Goal: Task Accomplishment & Management: Manage account settings

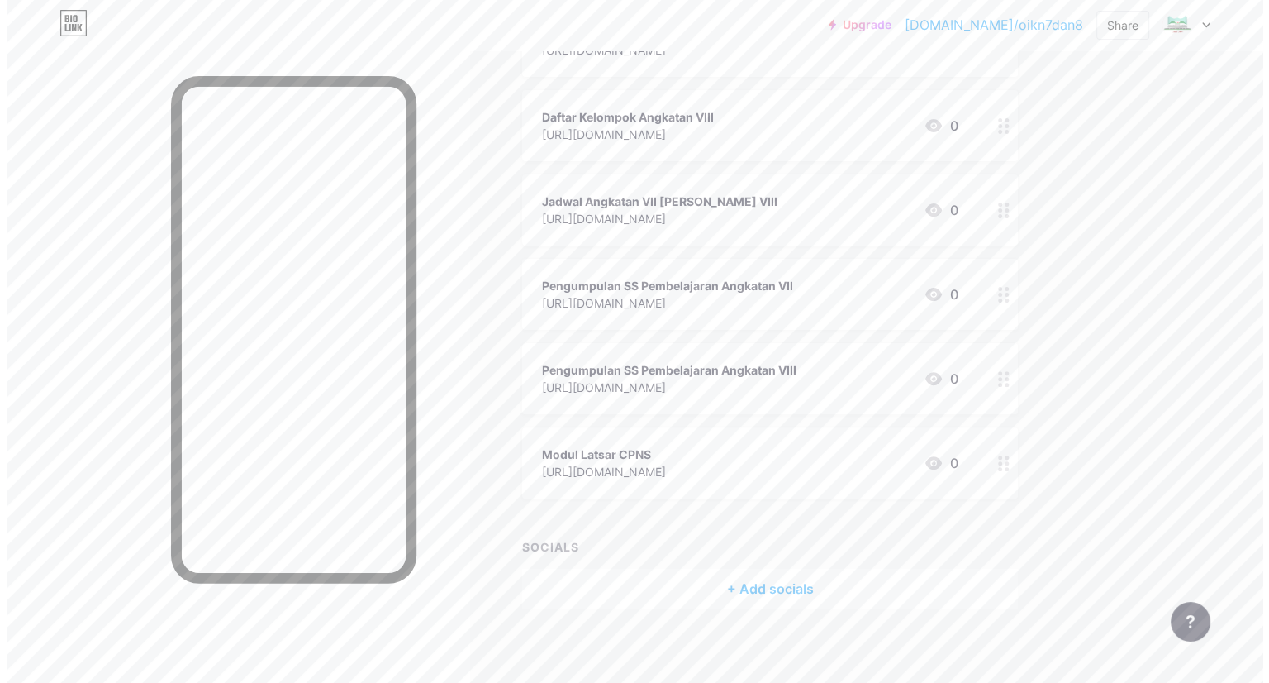
scroll to position [430, 0]
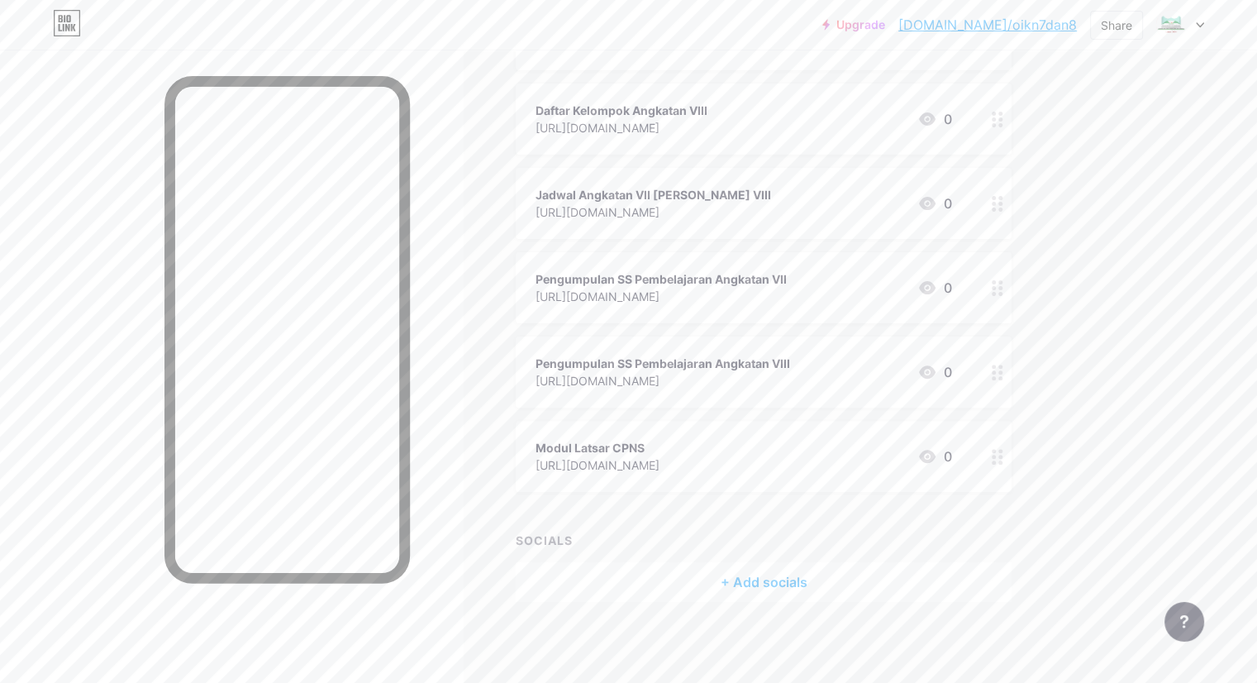
click at [660, 467] on div "[URL][DOMAIN_NAME]" at bounding box center [598, 464] width 124 height 17
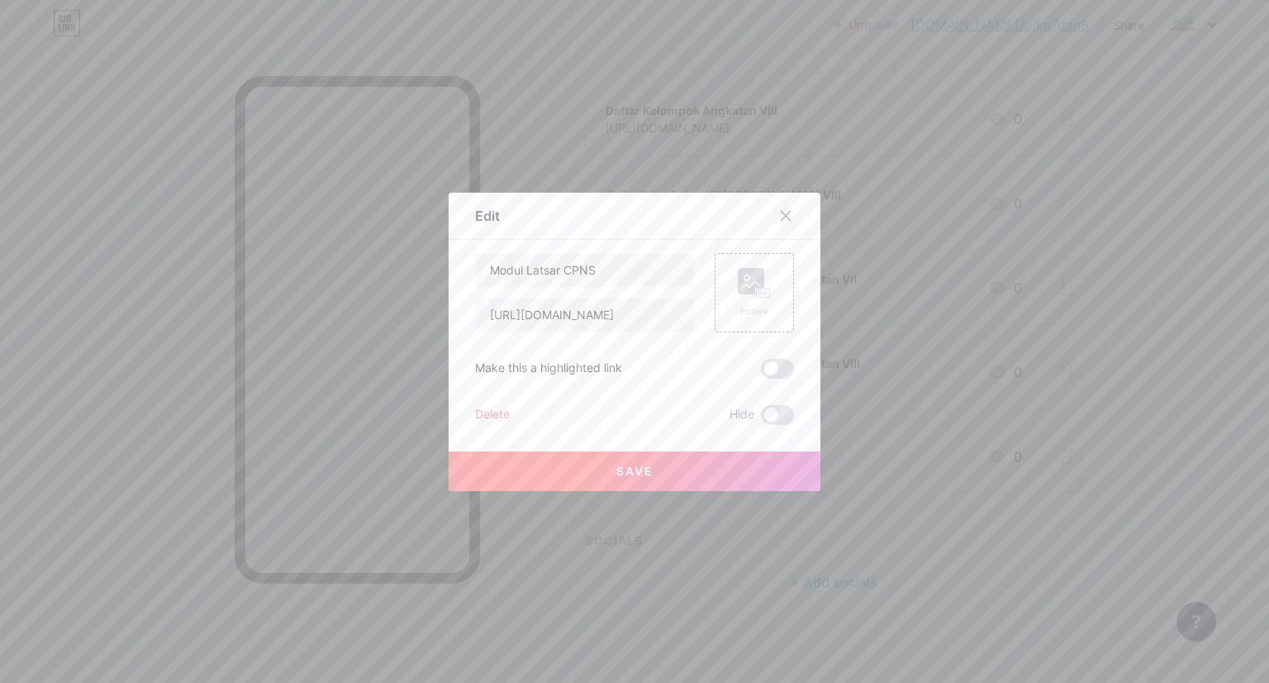
click at [783, 216] on icon at bounding box center [785, 215] width 13 height 13
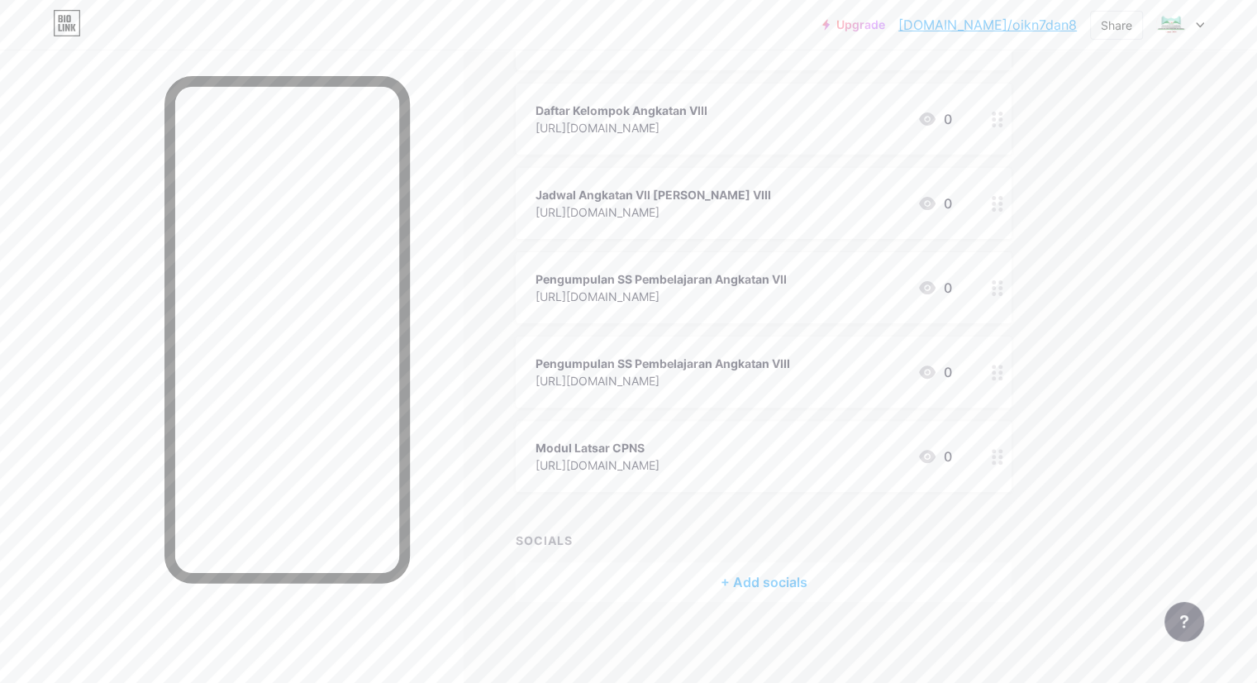
click at [1012, 462] on div at bounding box center [998, 456] width 28 height 71
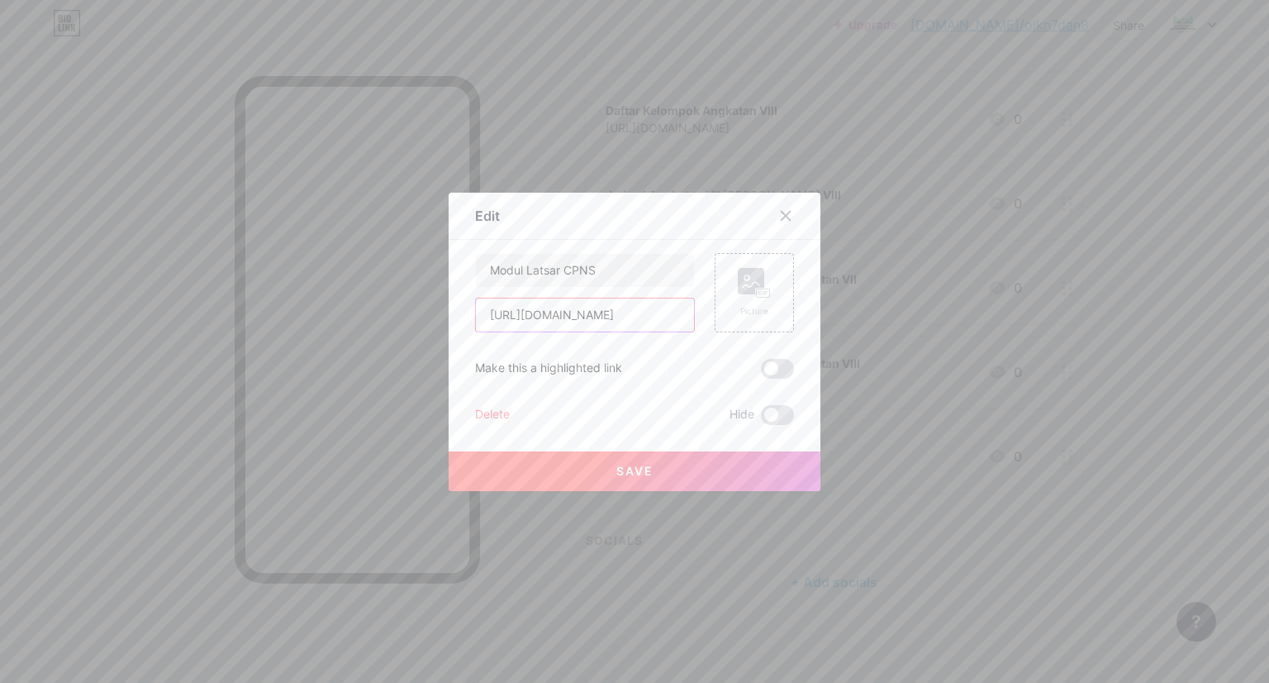
click at [671, 316] on input "[URL][DOMAIN_NAME]" at bounding box center [585, 314] width 218 height 33
paste input "[URL][DOMAIN_NAME]"
type input "[URL][DOMAIN_NAME]"
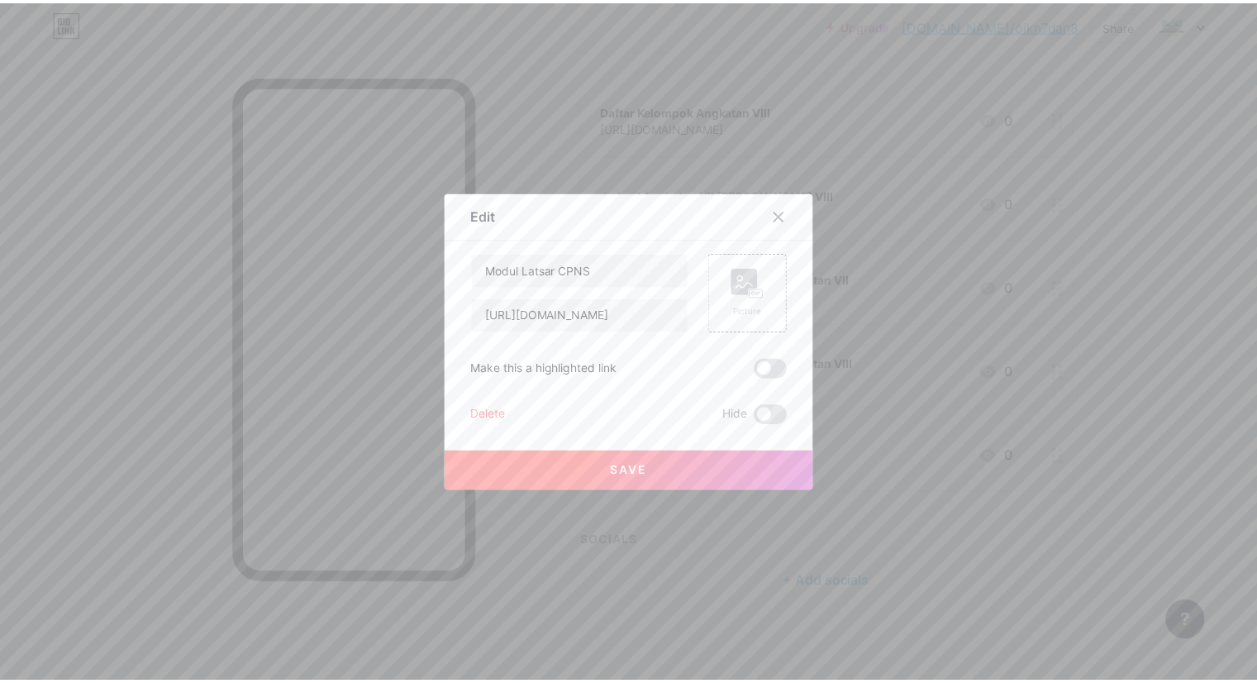
scroll to position [0, 0]
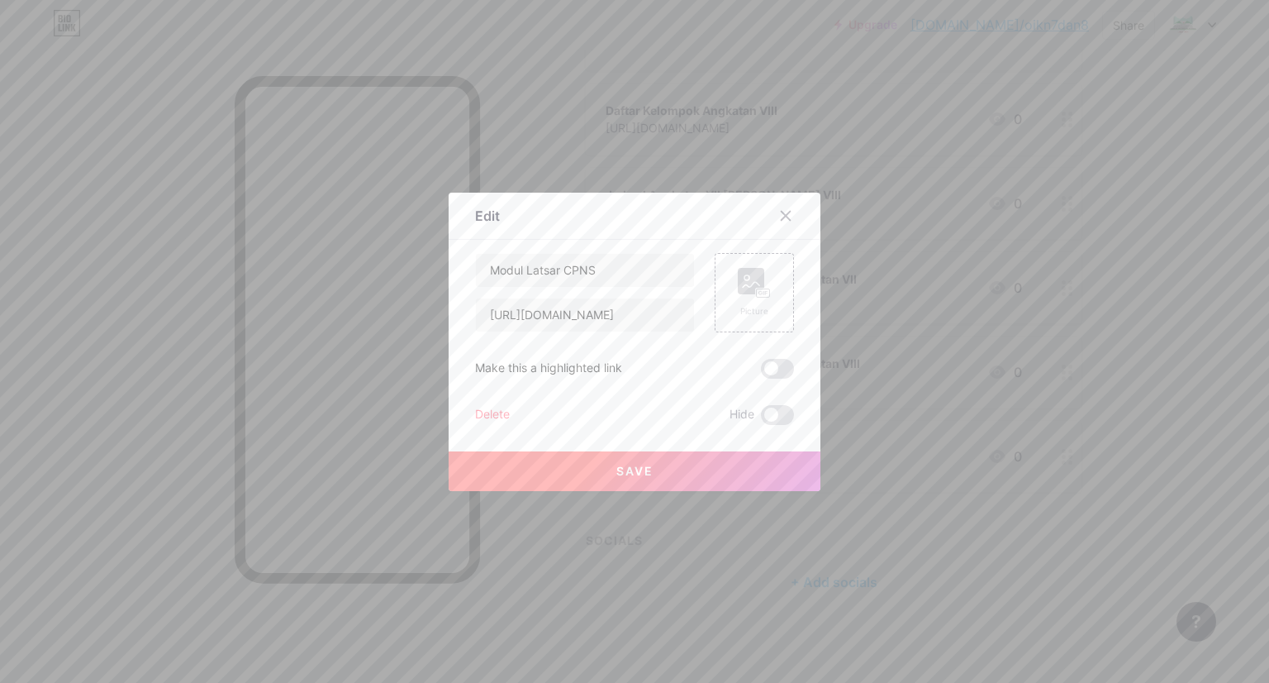
click at [617, 471] on span "Save" at bounding box center [635, 471] width 37 height 14
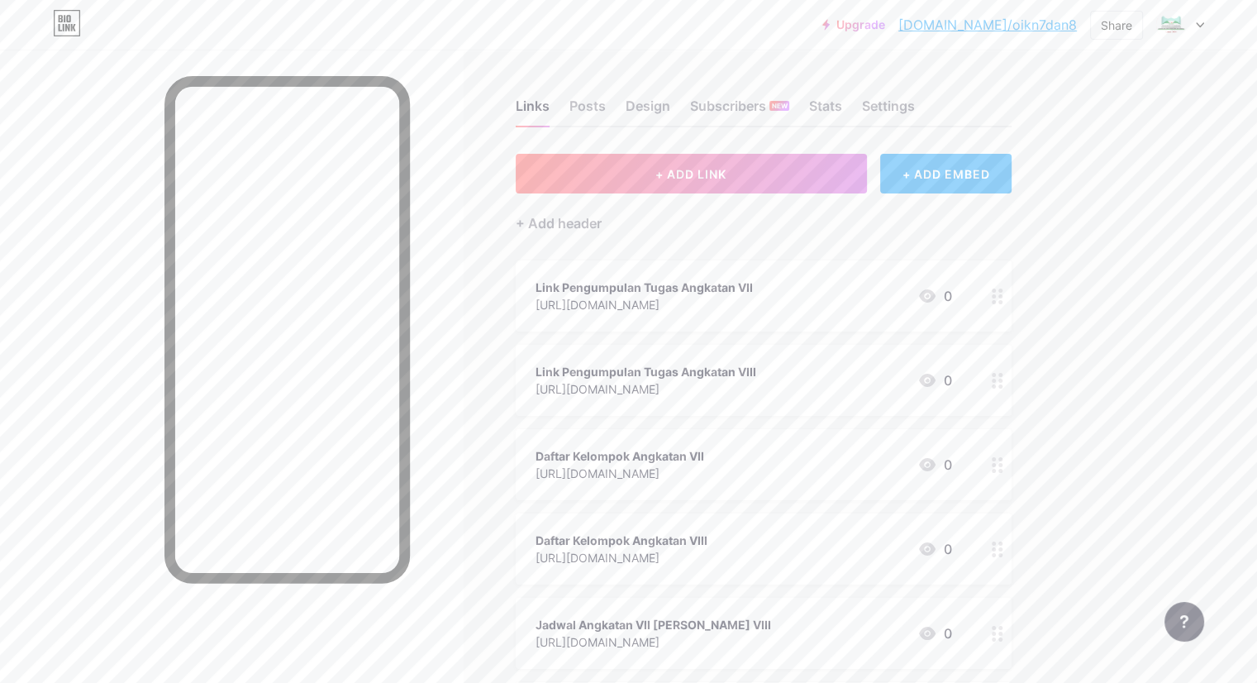
click at [1003, 300] on circle at bounding box center [1000, 302] width 4 height 4
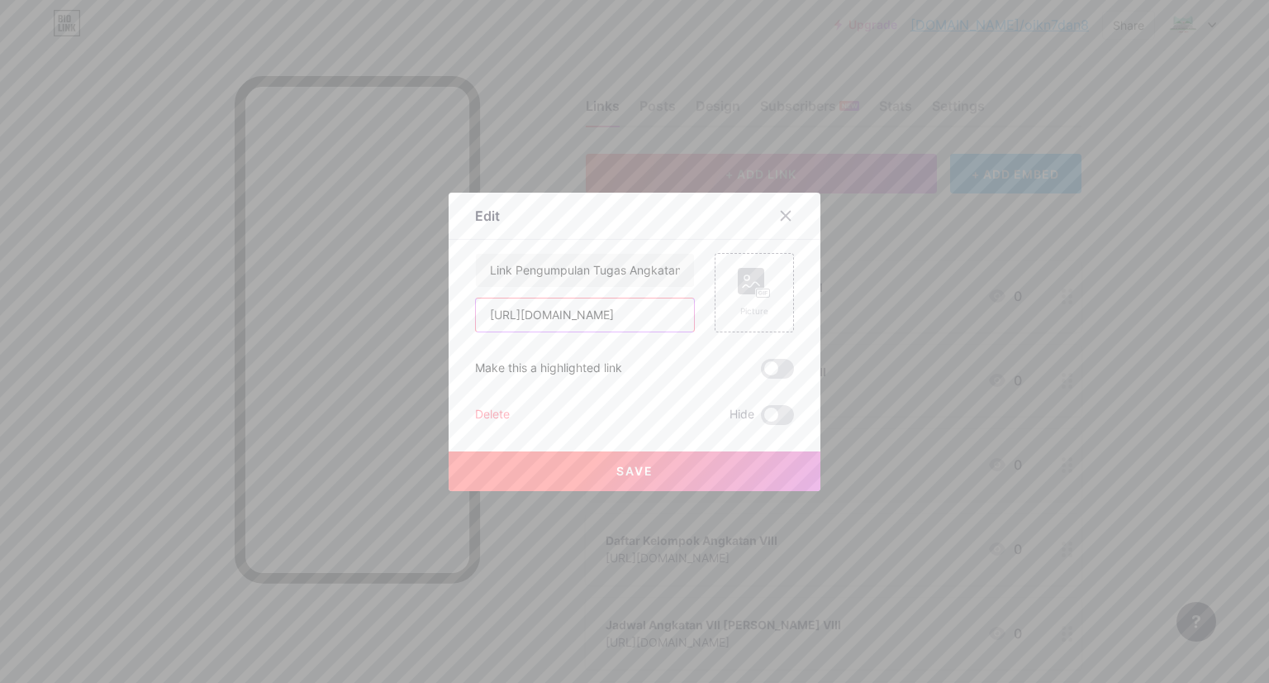
click at [661, 314] on input "[URL][DOMAIN_NAME]" at bounding box center [585, 314] width 218 height 33
paste input "[URL][DOMAIN_NAME]"
type input "[URL][DOMAIN_NAME]"
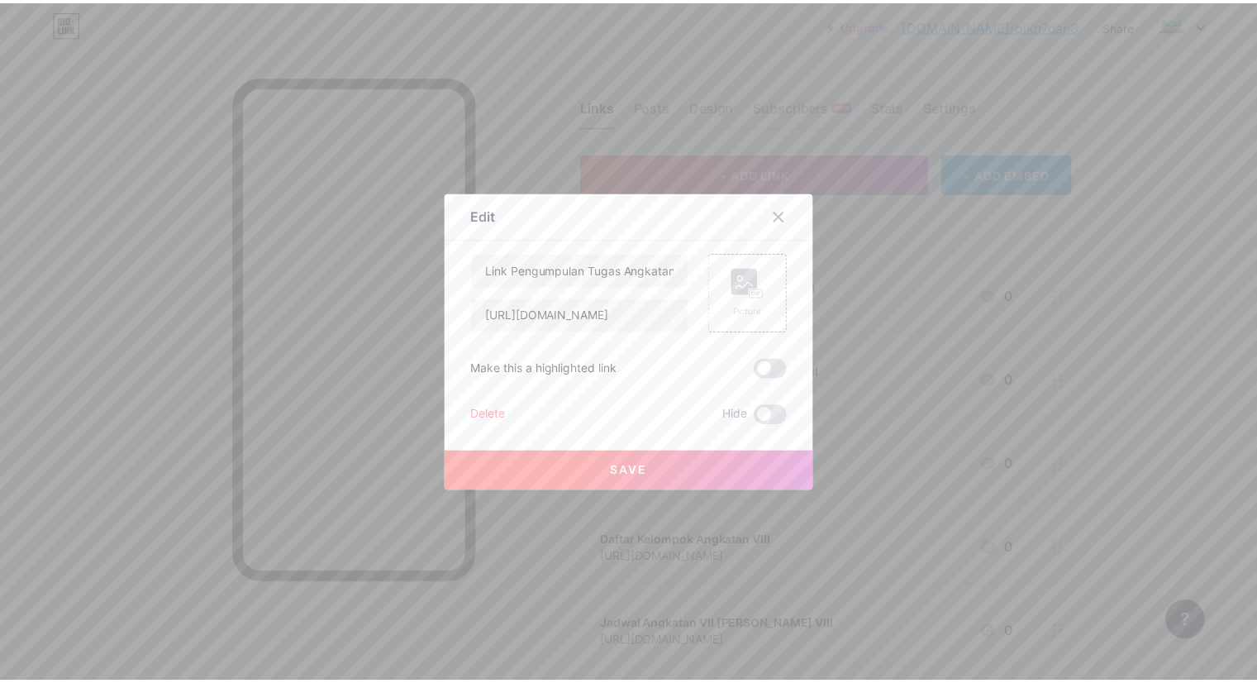
scroll to position [0, 0]
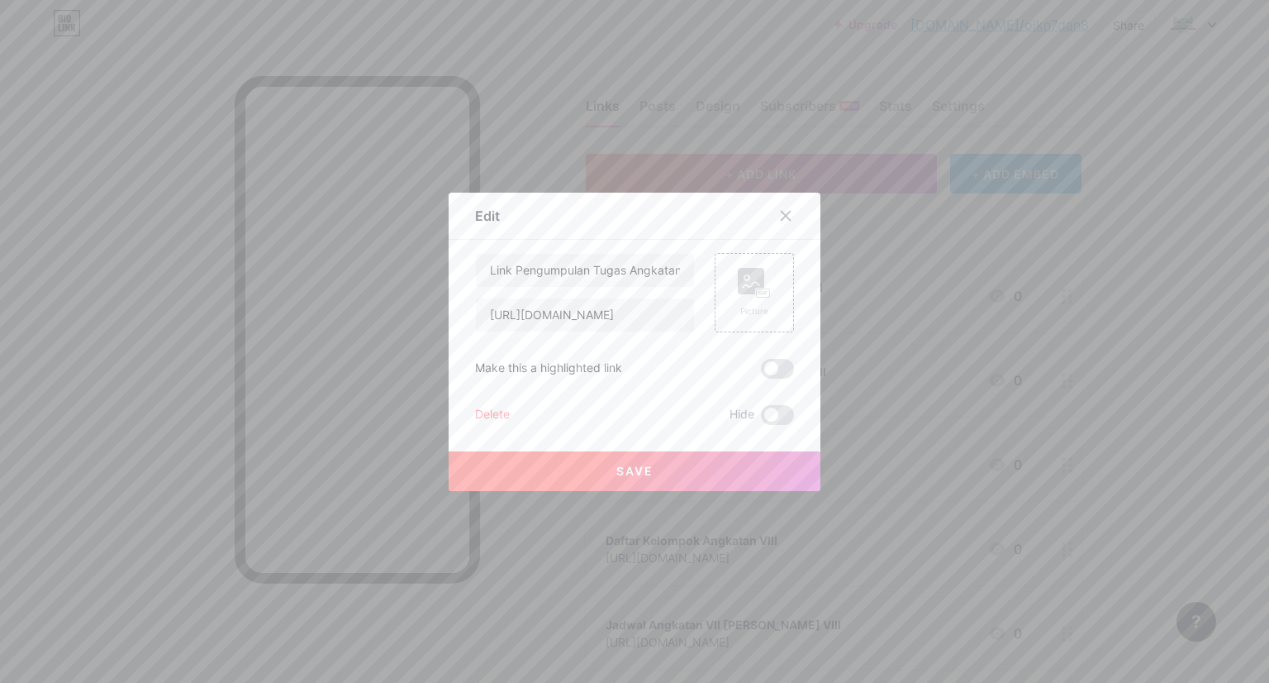
click at [655, 469] on button "Save" at bounding box center [635, 471] width 372 height 40
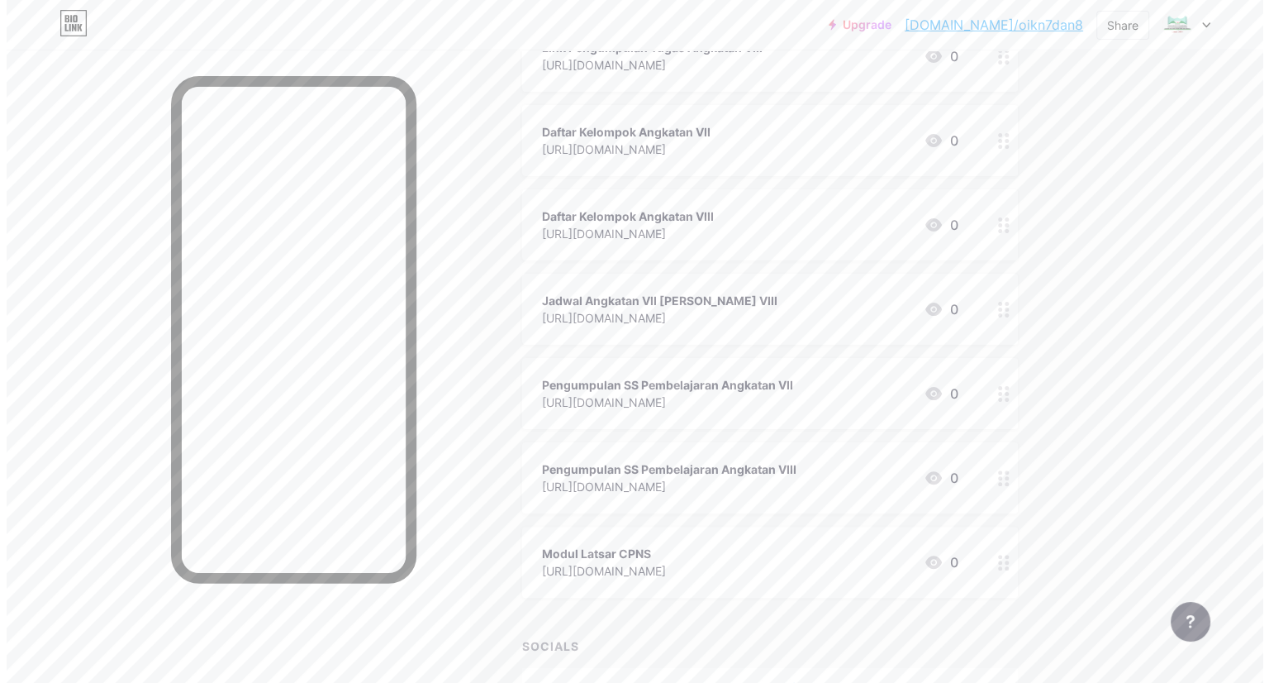
scroll to position [331, 0]
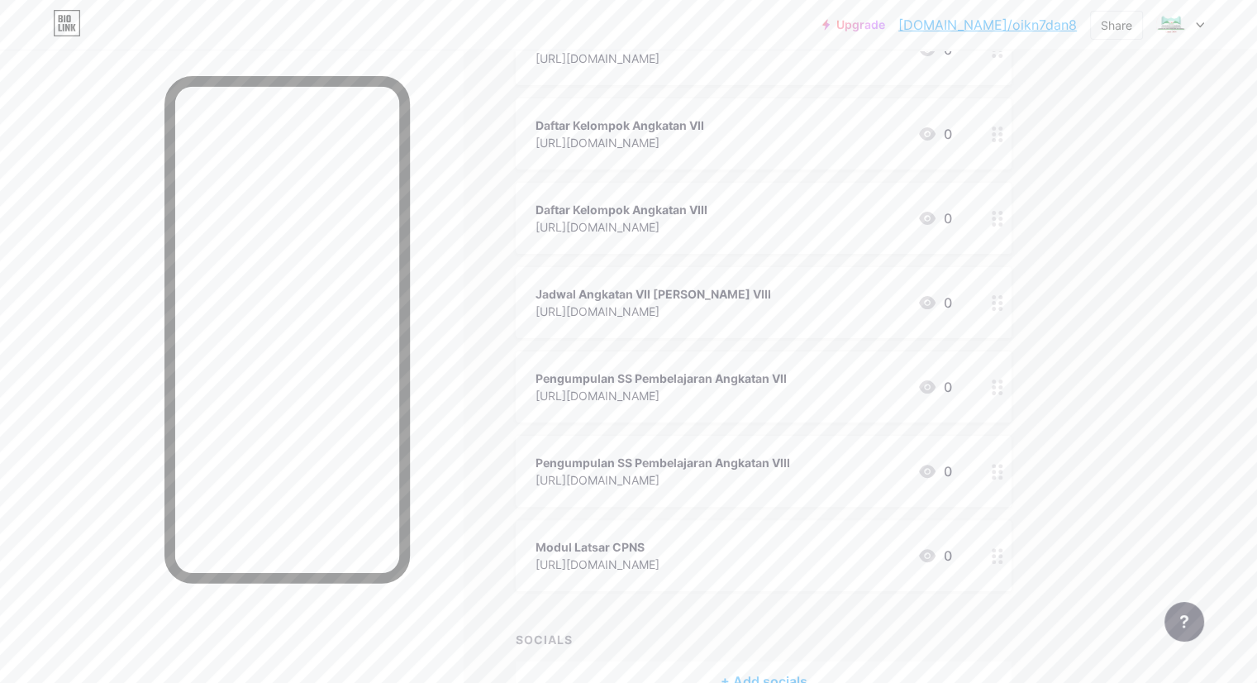
click at [1003, 391] on icon at bounding box center [998, 387] width 12 height 16
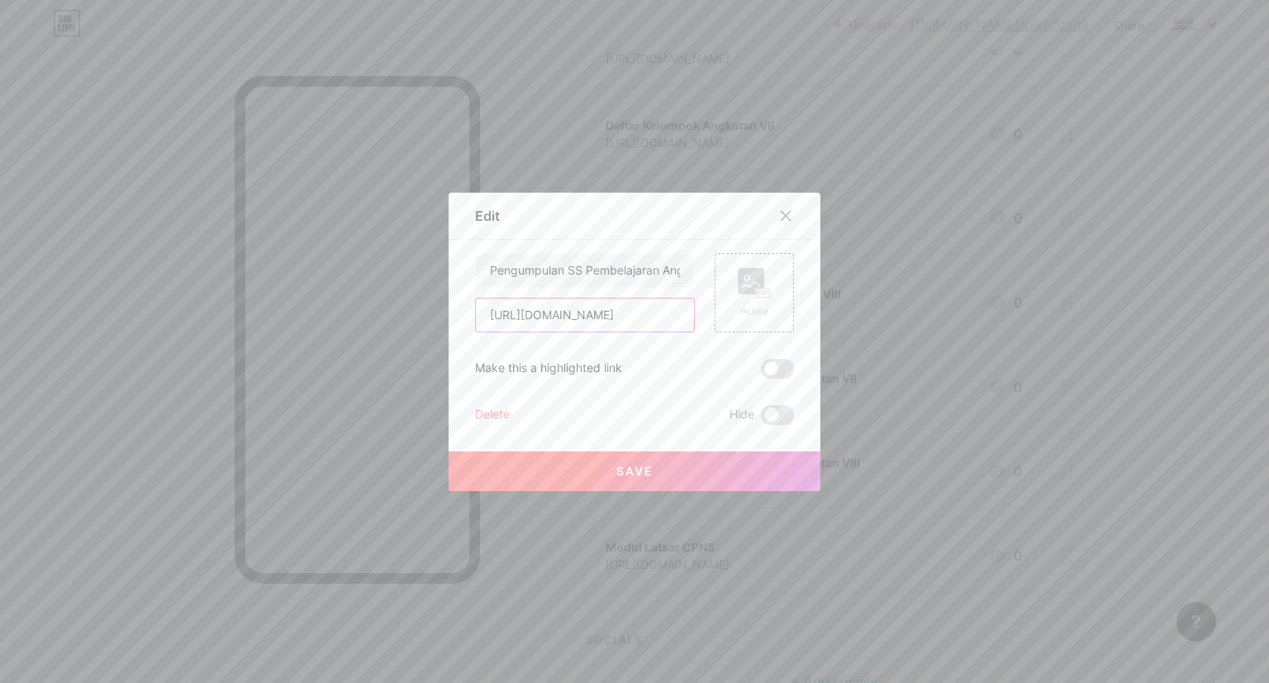
click at [648, 315] on input "[URL][DOMAIN_NAME]" at bounding box center [585, 314] width 218 height 33
paste input "[URL][DOMAIN_NAME]"
type input "[URL][DOMAIN_NAME]"
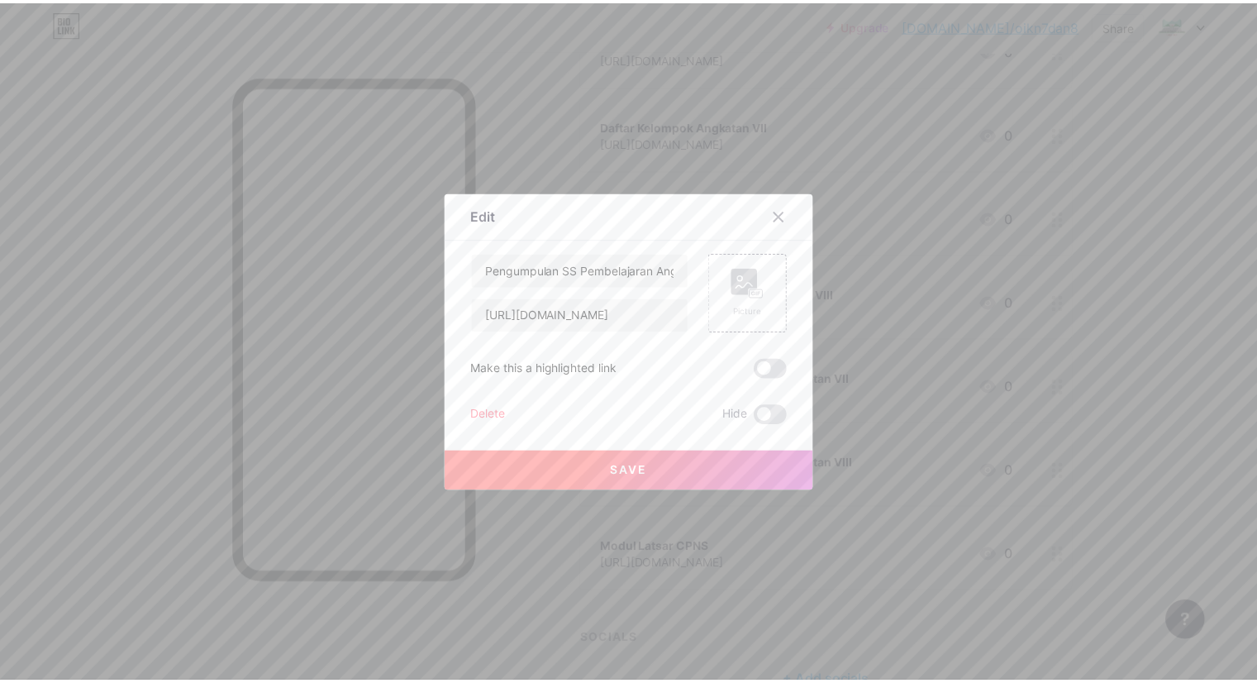
scroll to position [0, 0]
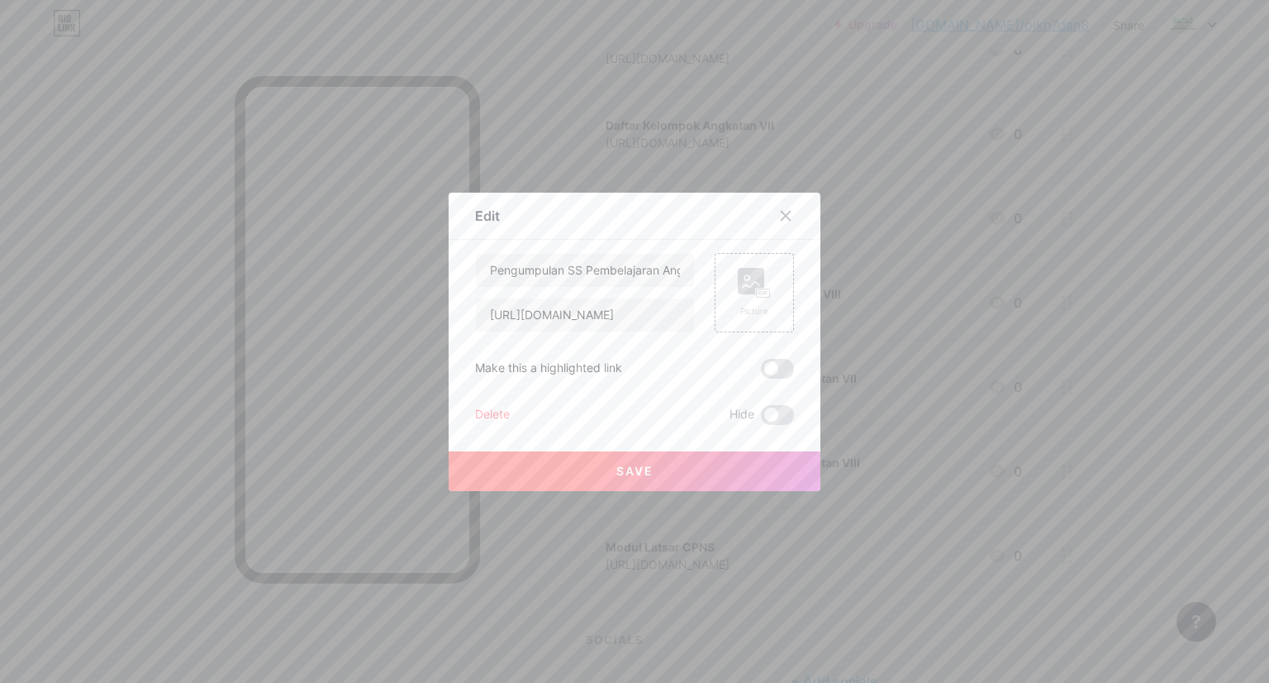
click at [657, 467] on button "Save" at bounding box center [635, 471] width 372 height 40
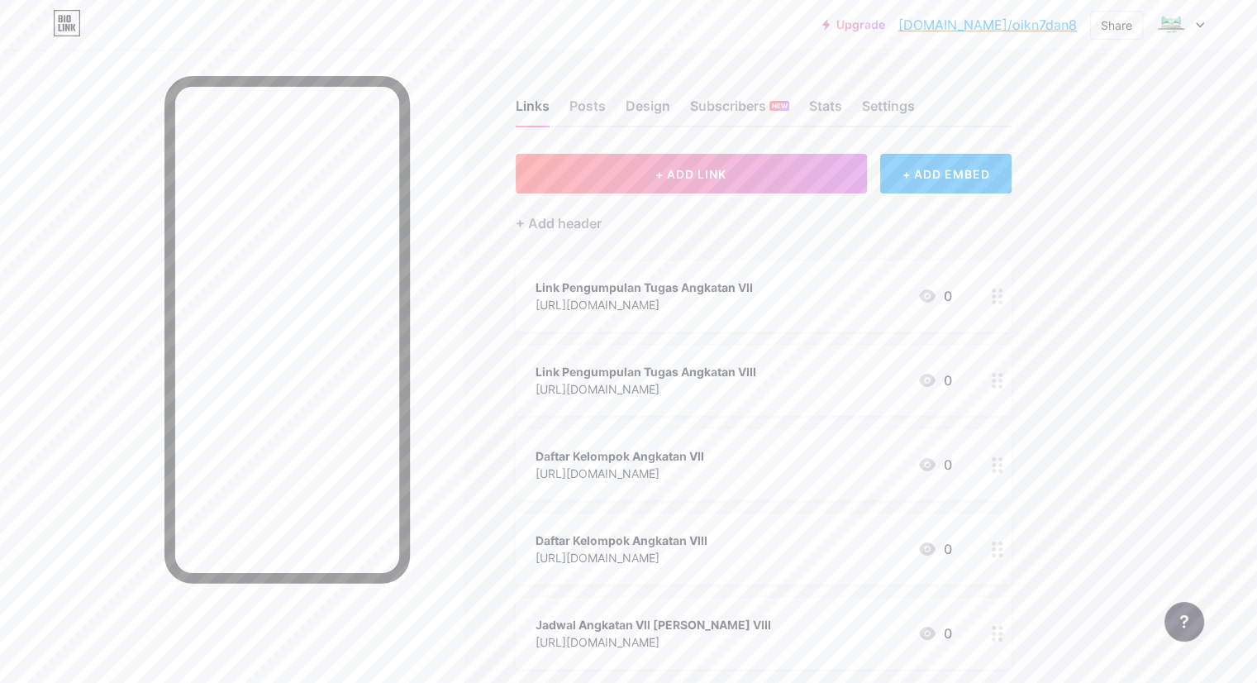
click at [1003, 379] on circle at bounding box center [1000, 381] width 4 height 4
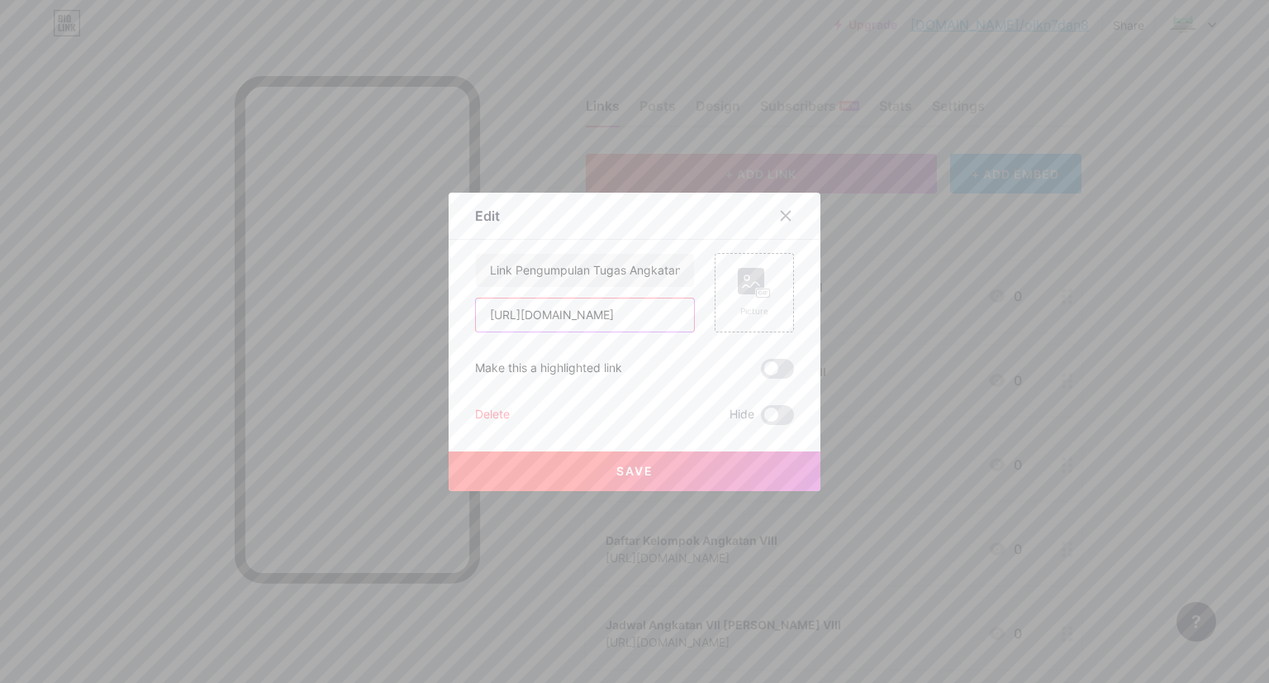
click at [645, 309] on input "[URL][DOMAIN_NAME]" at bounding box center [585, 314] width 218 height 33
paste input "[URL][DOMAIN_NAME]"
type input "[URL][DOMAIN_NAME]"
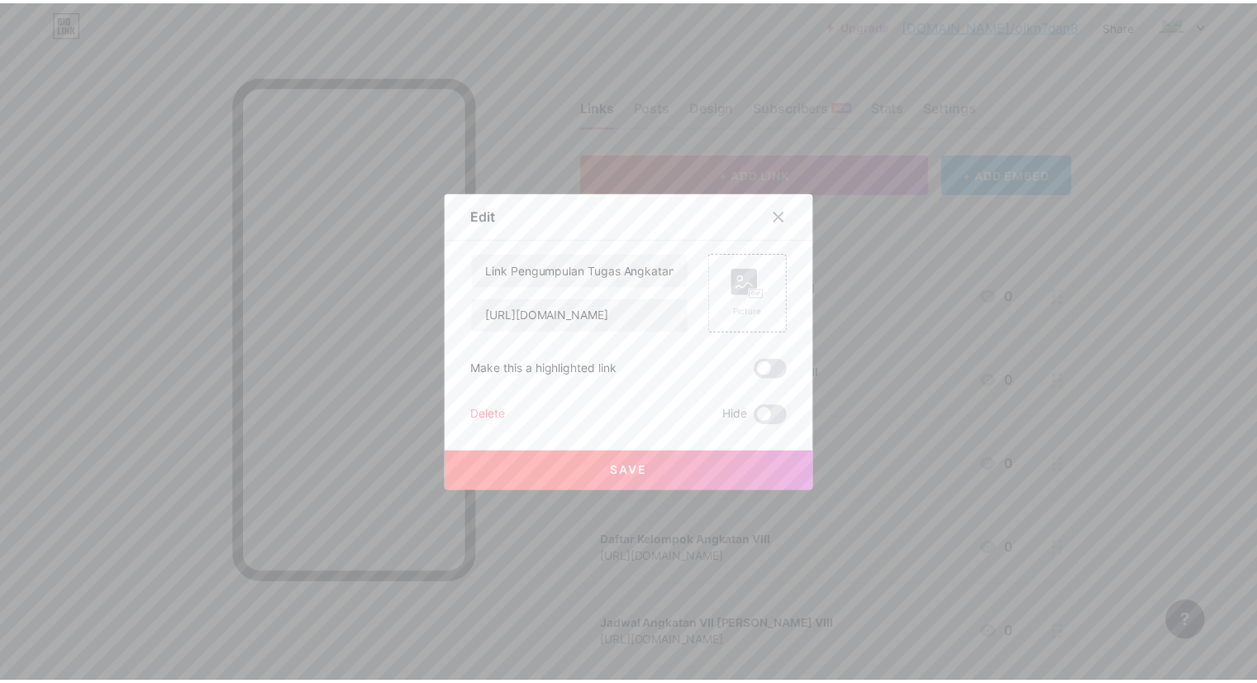
scroll to position [0, 0]
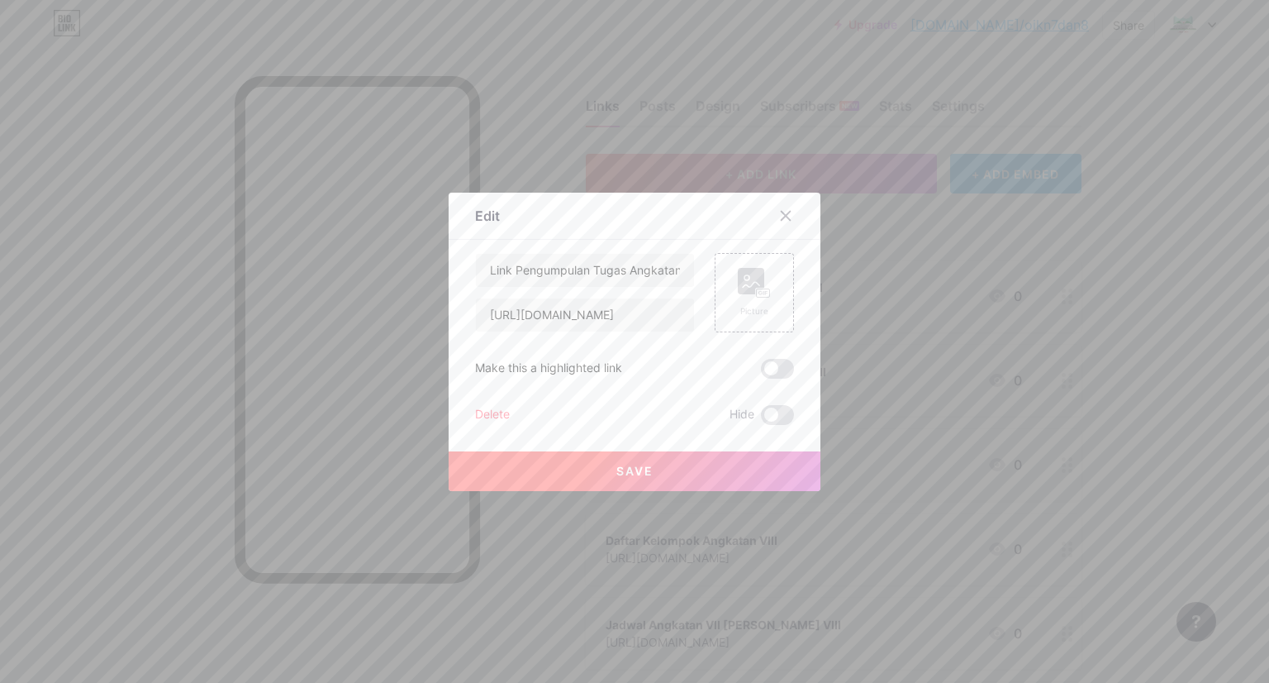
click at [660, 464] on button "Save" at bounding box center [635, 471] width 372 height 40
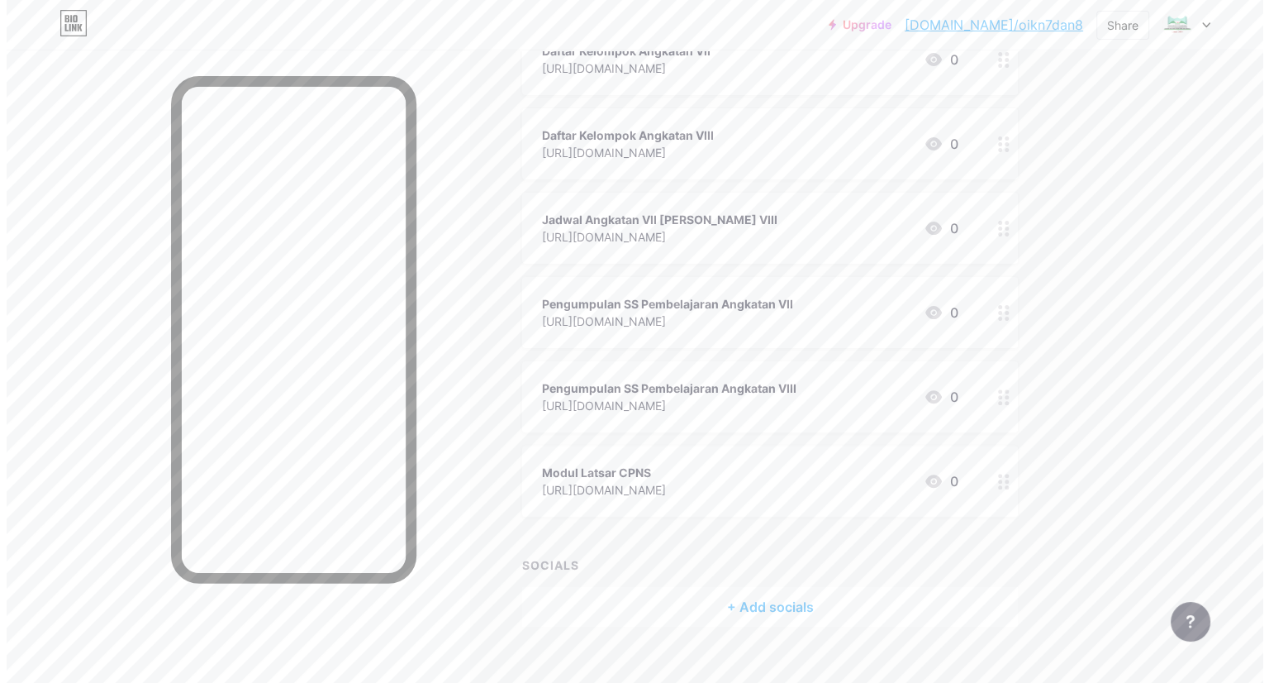
scroll to position [413, 0]
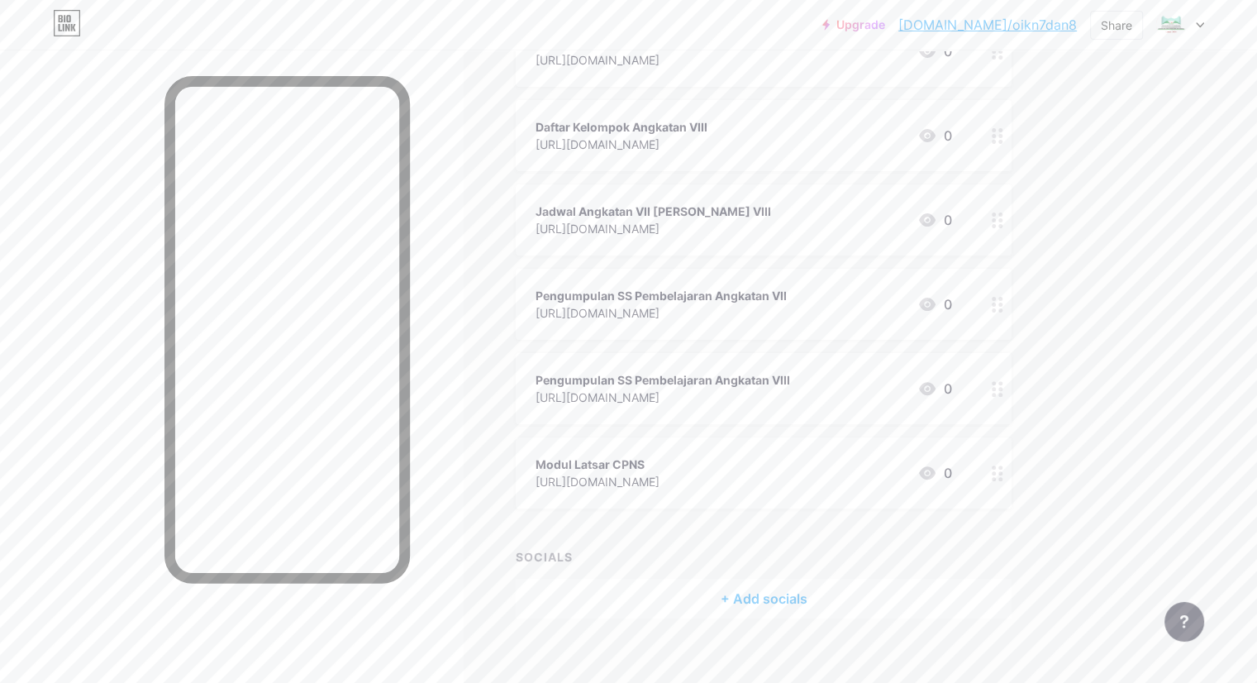
click at [1012, 397] on div at bounding box center [998, 388] width 28 height 71
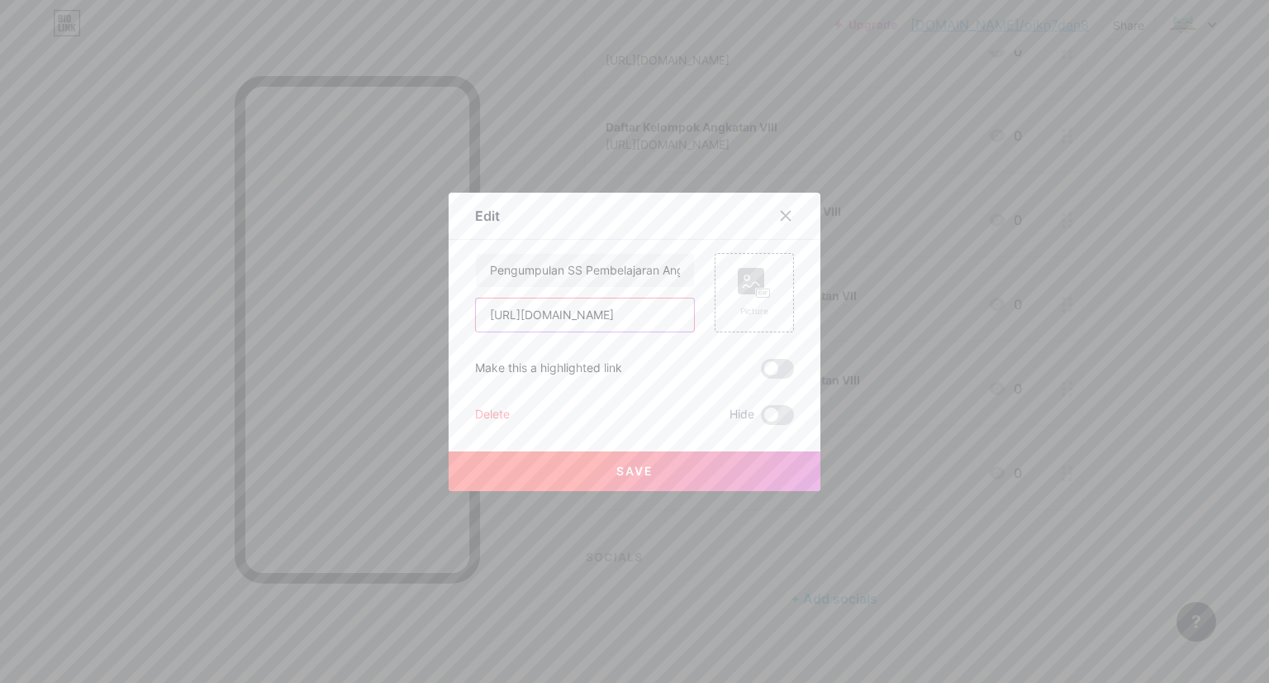
click at [644, 321] on input "[URL][DOMAIN_NAME]" at bounding box center [585, 314] width 218 height 33
paste input "[URL][DOMAIN_NAME]"
type input "[URL][DOMAIN_NAME]"
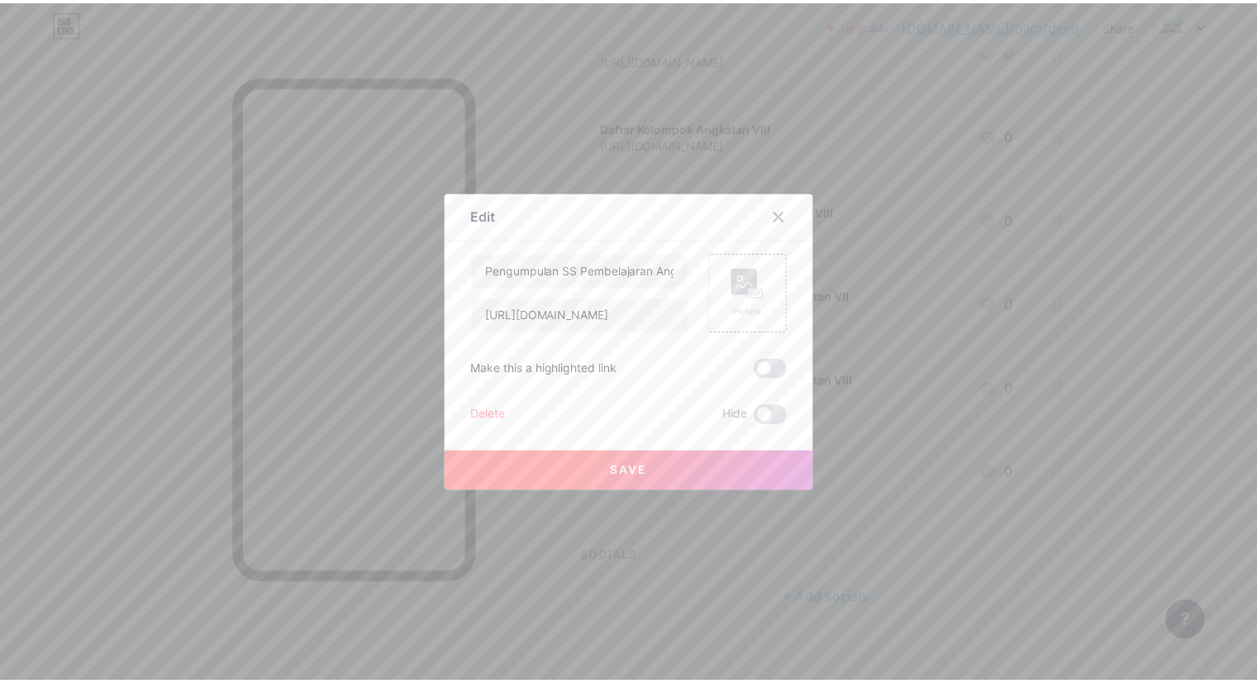
scroll to position [0, 0]
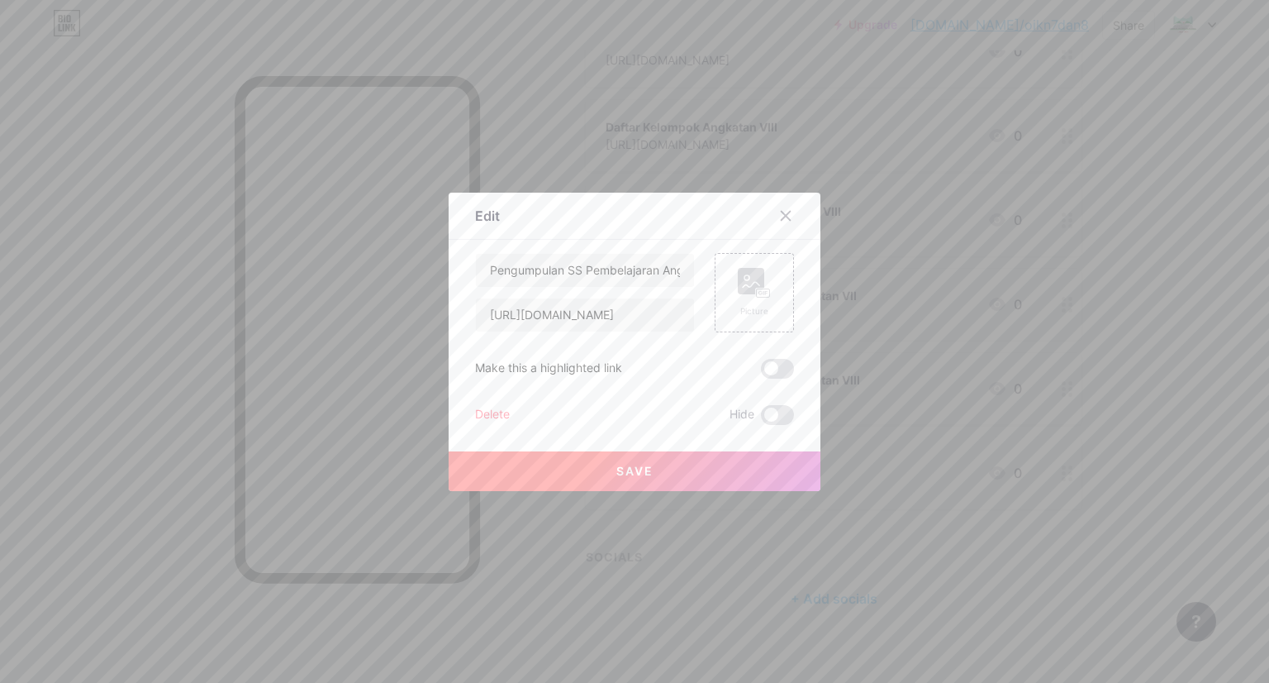
click at [649, 462] on button "Save" at bounding box center [635, 471] width 372 height 40
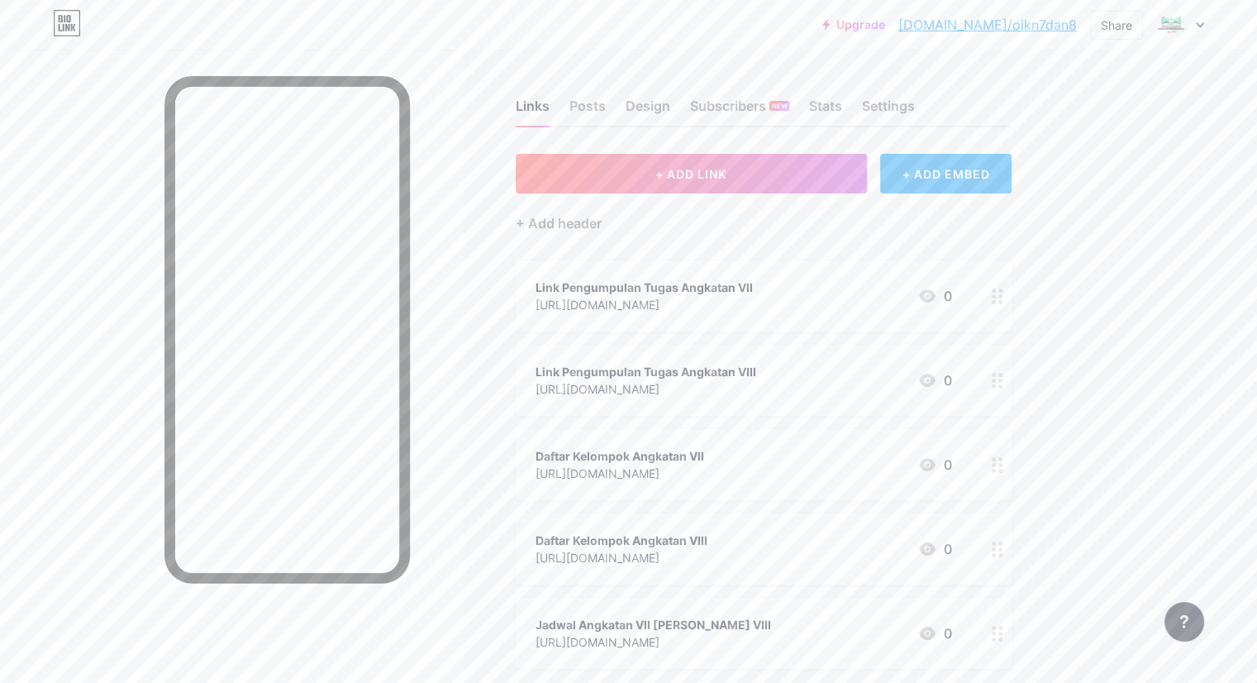
click at [1200, 26] on icon at bounding box center [1200, 25] width 7 height 4
click at [1054, 226] on li "Logout" at bounding box center [1100, 232] width 205 height 45
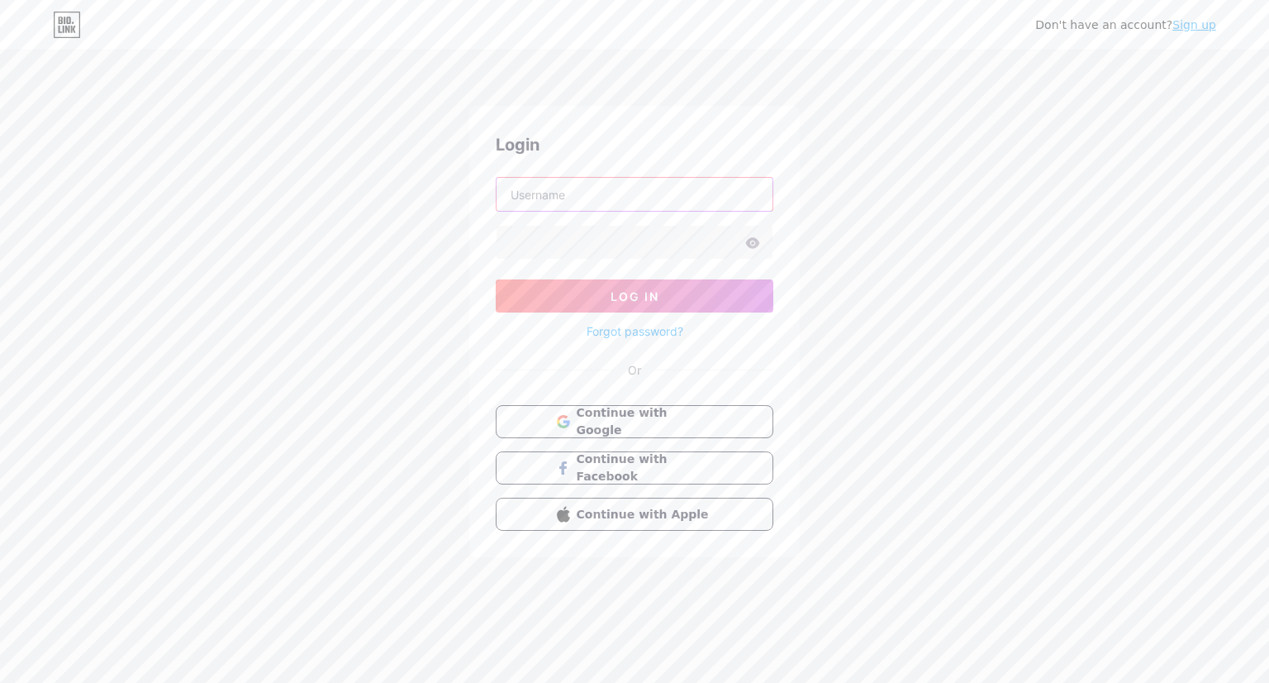
click at [588, 197] on input "text" at bounding box center [635, 194] width 276 height 33
type input "[EMAIL_ADDRESS][DOMAIN_NAME]"
click at [752, 242] on icon at bounding box center [753, 242] width 14 height 11
click at [671, 292] on button "Log In" at bounding box center [635, 295] width 278 height 33
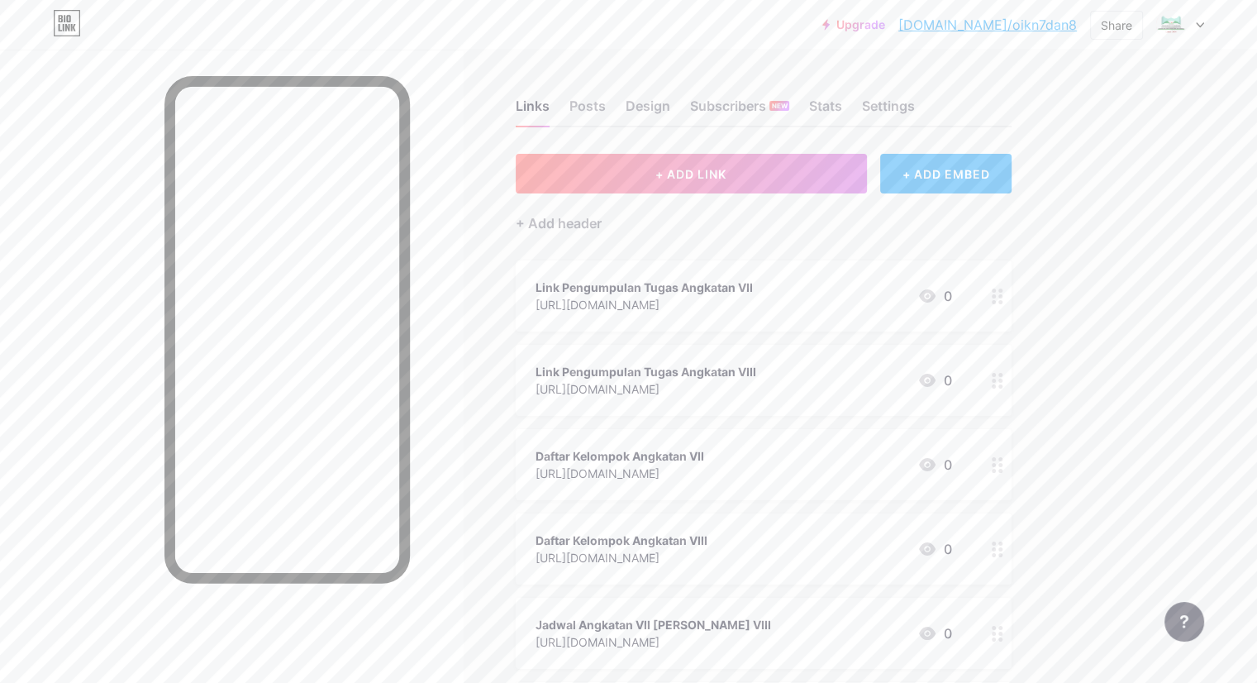
click at [1223, 183] on div "Upgrade [DOMAIN_NAME]/oikn7d... [DOMAIN_NAME]/oikn7dan8 Share Switch accounts L…" at bounding box center [628, 557] width 1257 height 1114
click at [1208, 18] on div "Upgrade [DOMAIN_NAME]/oikn7d... [DOMAIN_NAME]/oikn7dan8 Share Switch accounts L…" at bounding box center [628, 25] width 1257 height 30
click at [1203, 24] on div "Upgrade [DOMAIN_NAME]/oikn7d... [DOMAIN_NAME]/oikn7dan8 Share Switch accounts L…" at bounding box center [628, 25] width 1257 height 30
click at [1198, 27] on div at bounding box center [1180, 25] width 48 height 30
click at [1047, 235] on li "Logout" at bounding box center [1100, 232] width 205 height 45
